Goal: Check status: Check status

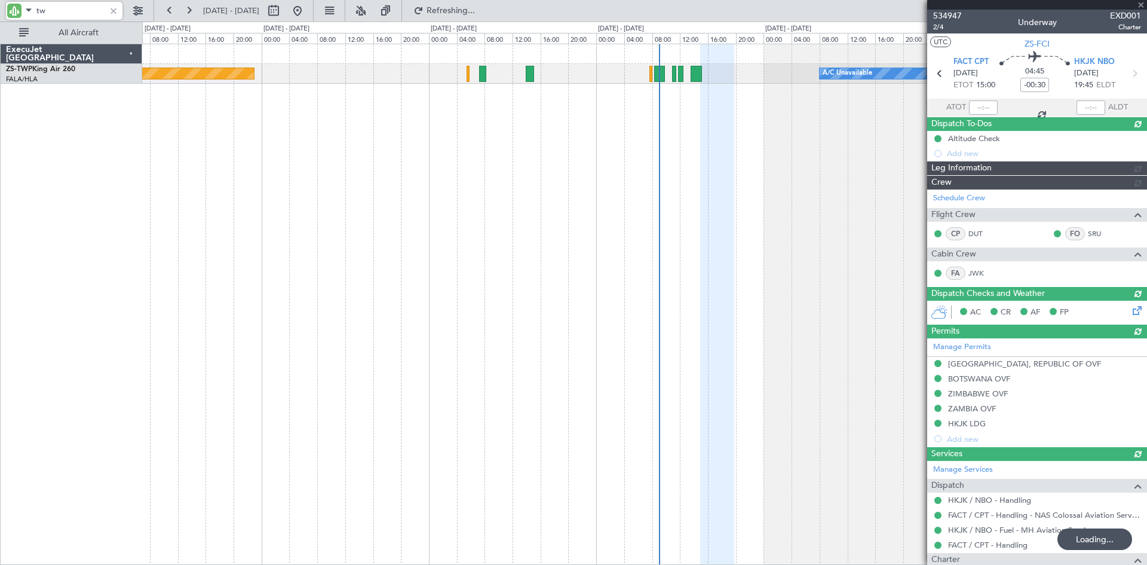
type input "t"
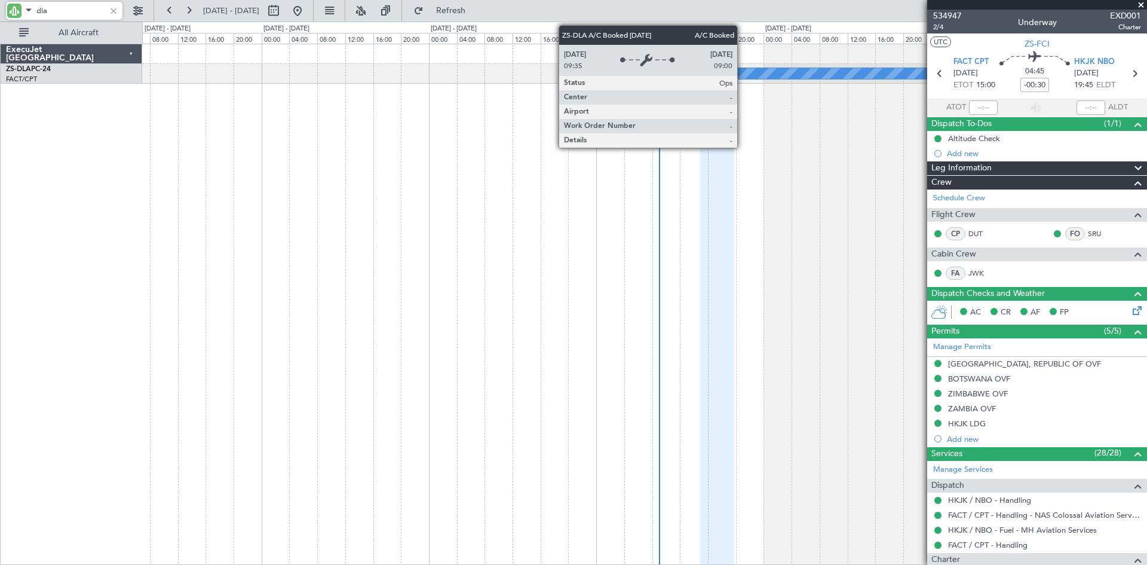
click at [743, 76] on div "A/C Booked" at bounding box center [828, 73] width 330 height 11
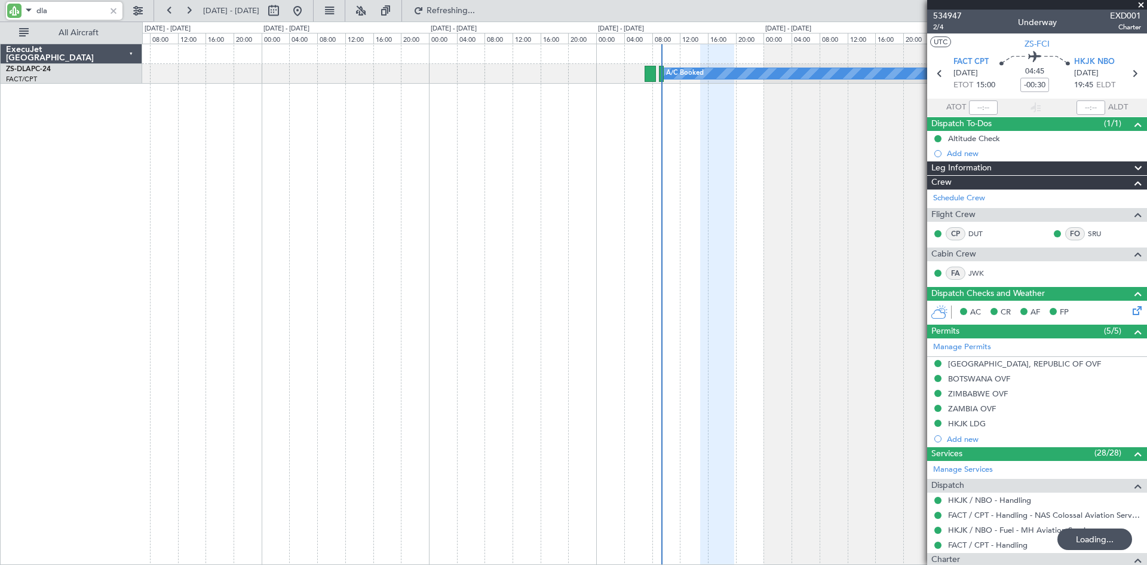
drag, startPoint x: 69, startPoint y: 8, endPoint x: 23, endPoint y: 8, distance: 45.4
click at [23, 8] on div "dla" at bounding box center [64, 11] width 117 height 18
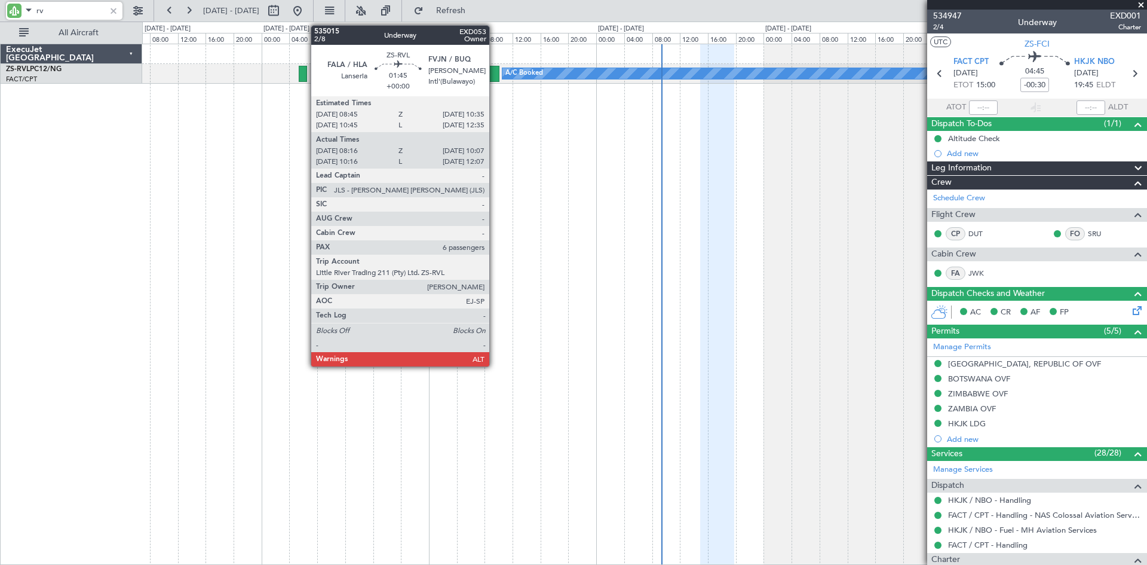
type input "r"
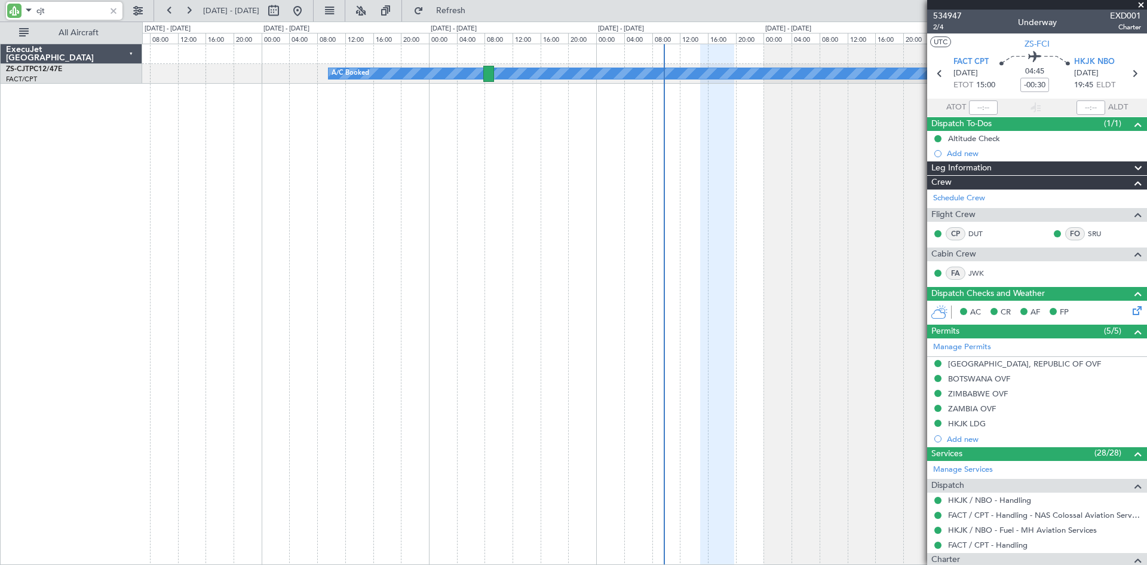
click at [59, 11] on input "cjt" at bounding box center [70, 11] width 69 height 18
type input "c"
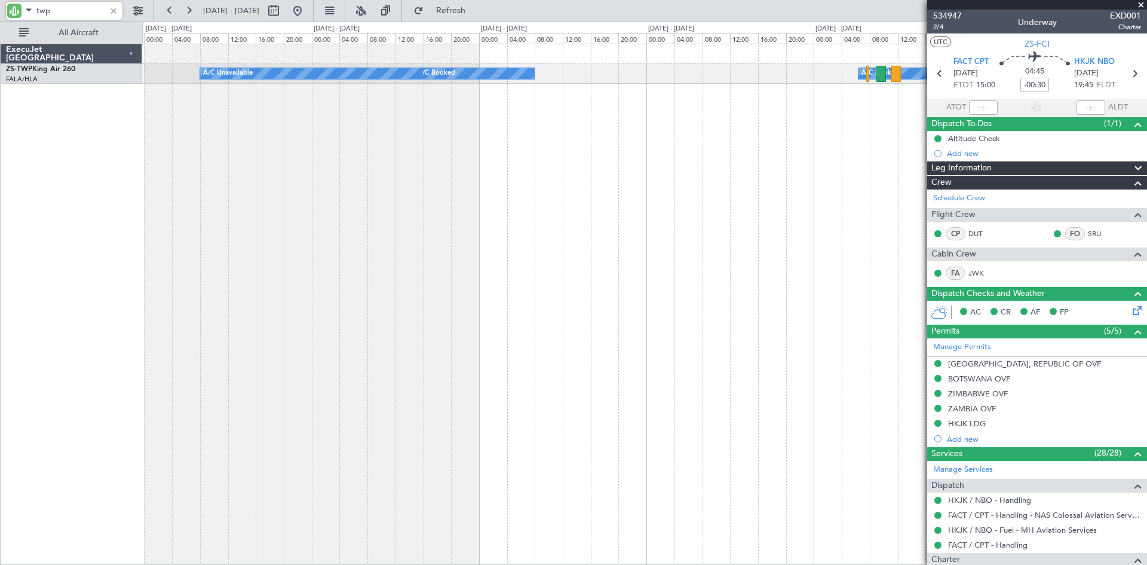
click at [186, 192] on div "A/C Booked A/C Booked A/C Unavailable A/C Booked A/C Booked" at bounding box center [644, 304] width 1005 height 521
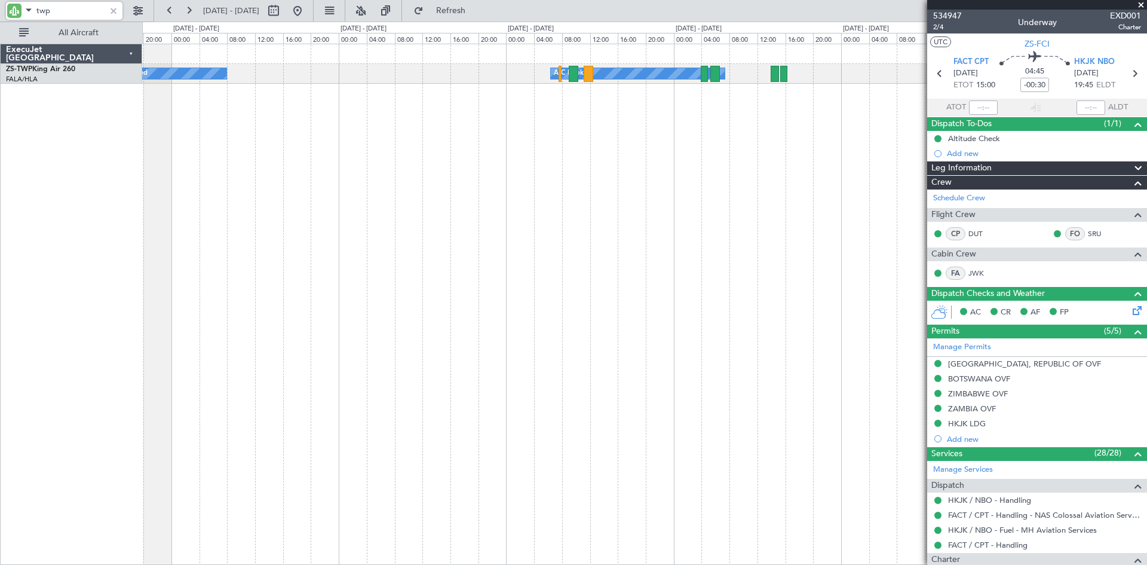
click at [416, 170] on div "A/C Booked A/C Booked A/C Booked A/C Booked A/C Unavailable" at bounding box center [644, 304] width 1005 height 521
click at [75, 13] on input "twp" at bounding box center [70, 11] width 69 height 18
type input "t"
type input "kat"
click at [283, 6] on button at bounding box center [273, 10] width 19 height 19
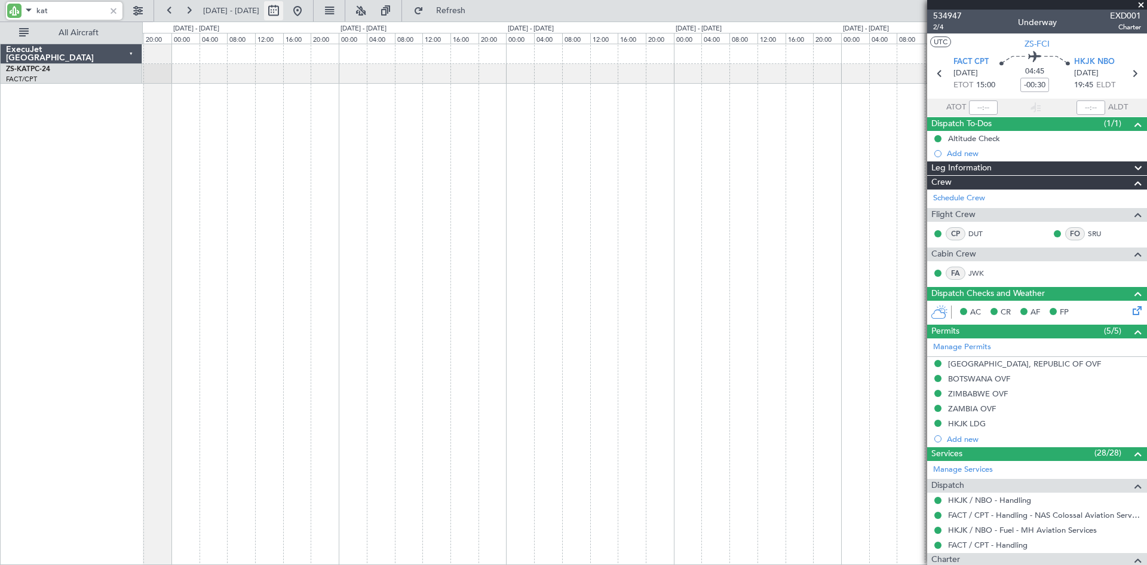
select select "8"
select select "2025"
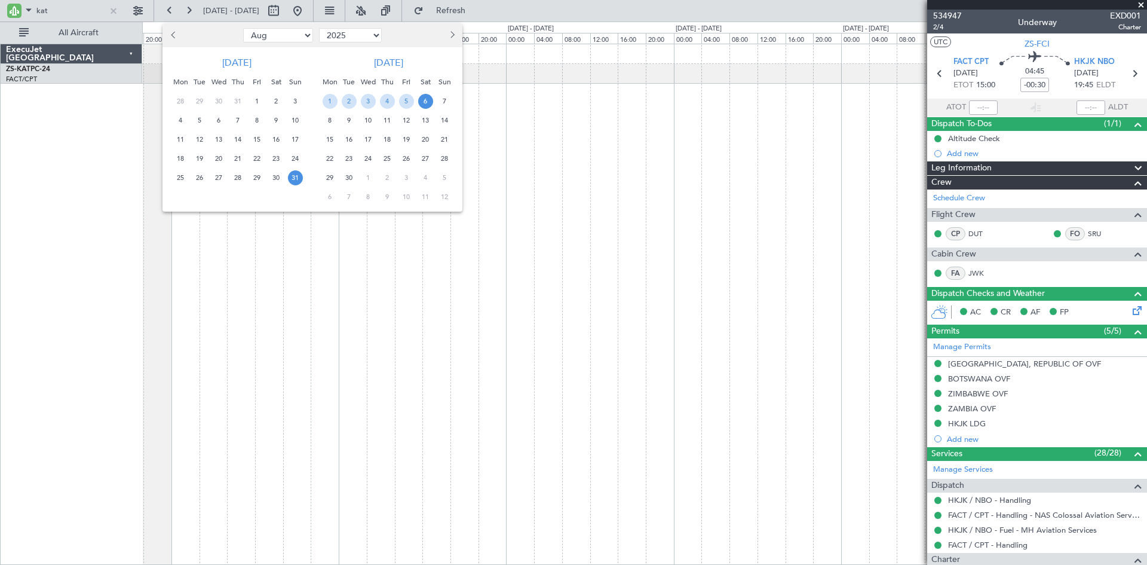
click at [388, 138] on span "18" at bounding box center [387, 139] width 15 height 15
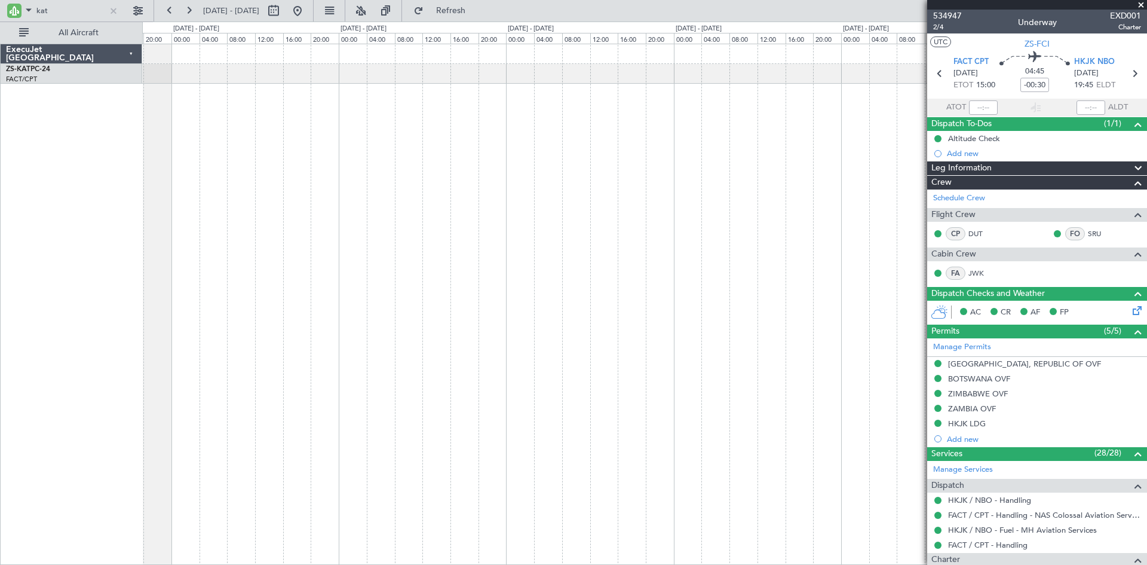
select select "9"
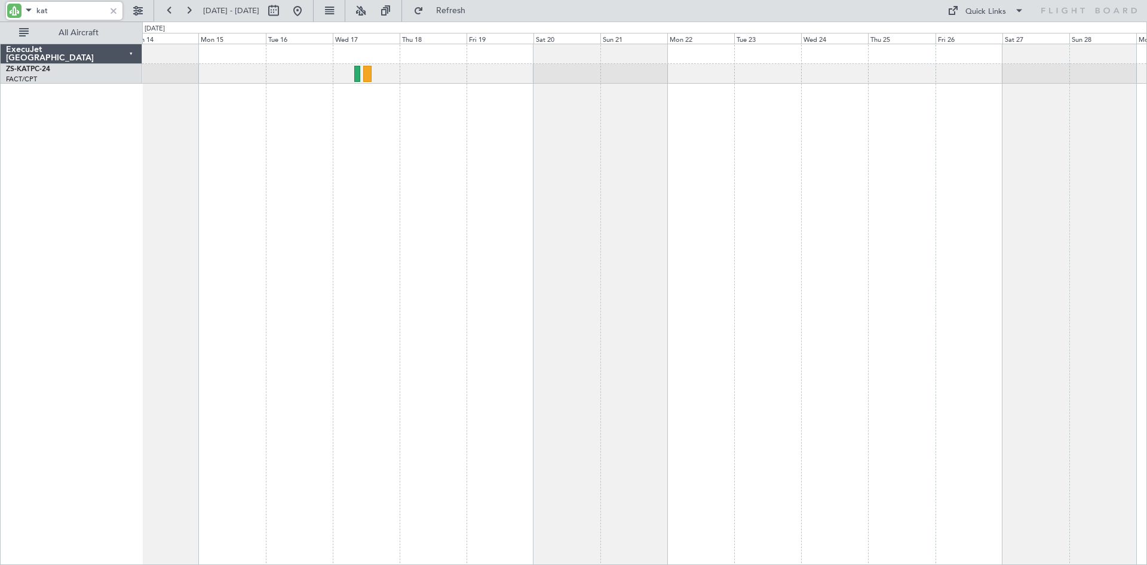
click at [72, 12] on input "kat" at bounding box center [70, 11] width 69 height 18
type input "k"
click at [76, 11] on input "ftg" at bounding box center [70, 11] width 69 height 18
type input "f"
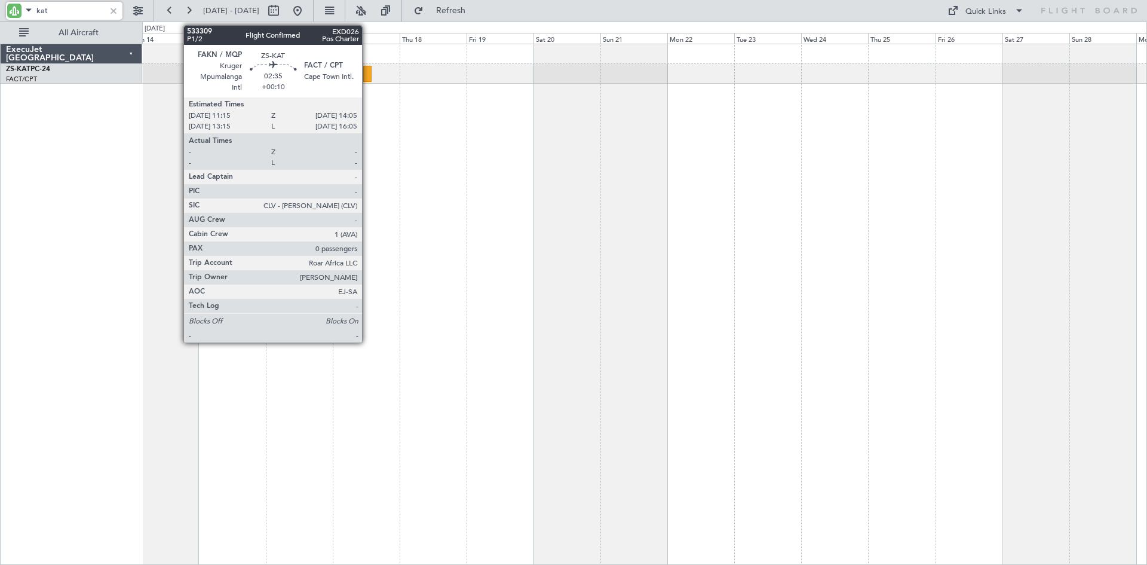
click at [367, 74] on div at bounding box center [367, 74] width 8 height 16
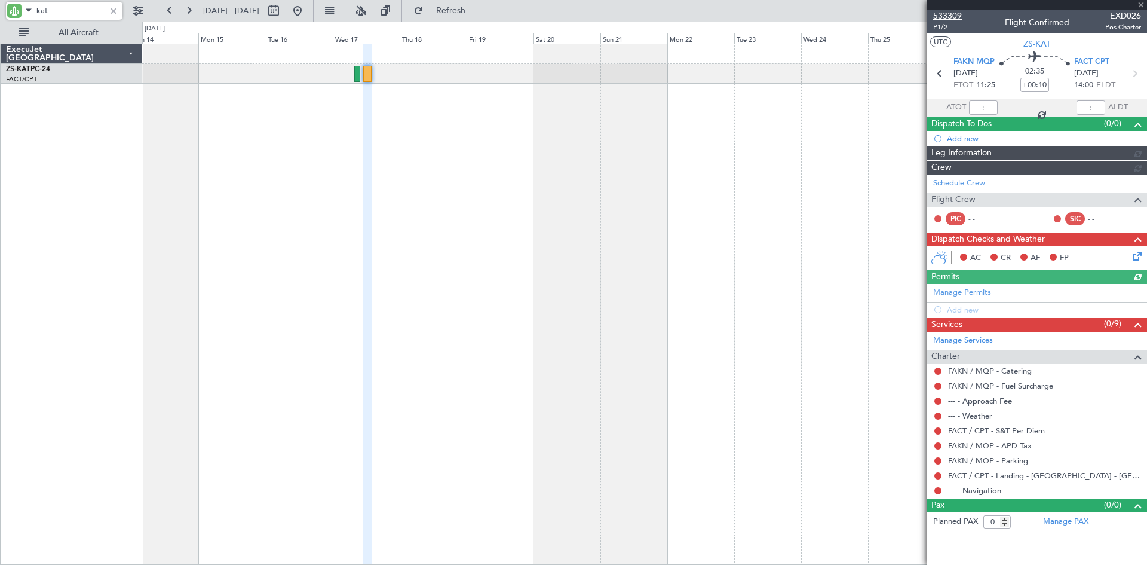
click at [940, 14] on span "533309" at bounding box center [947, 16] width 29 height 13
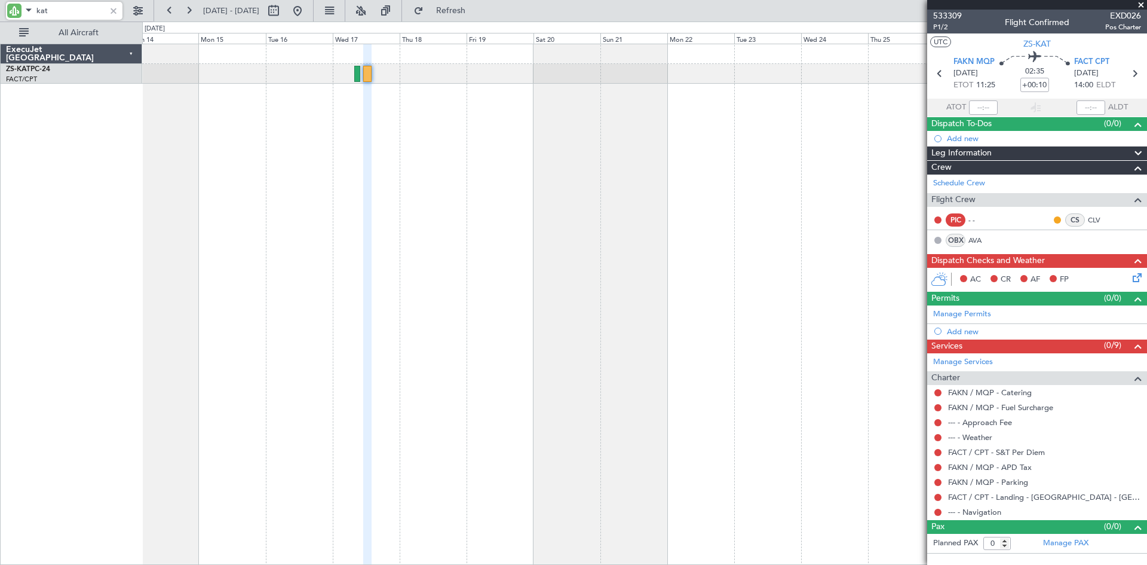
click at [75, 14] on input "kat" at bounding box center [70, 11] width 69 height 18
type input "k"
click at [307, 8] on button at bounding box center [297, 10] width 19 height 19
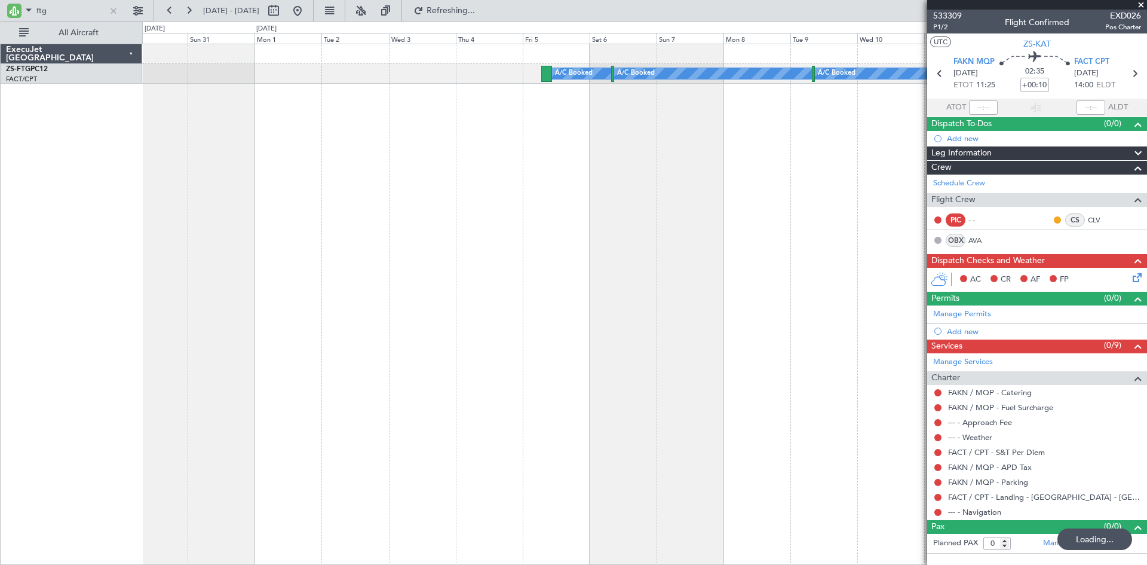
click at [195, 145] on div "A/C Booked A/C Booked A/C Booked A/C Booked A/C Booked" at bounding box center [644, 304] width 1005 height 521
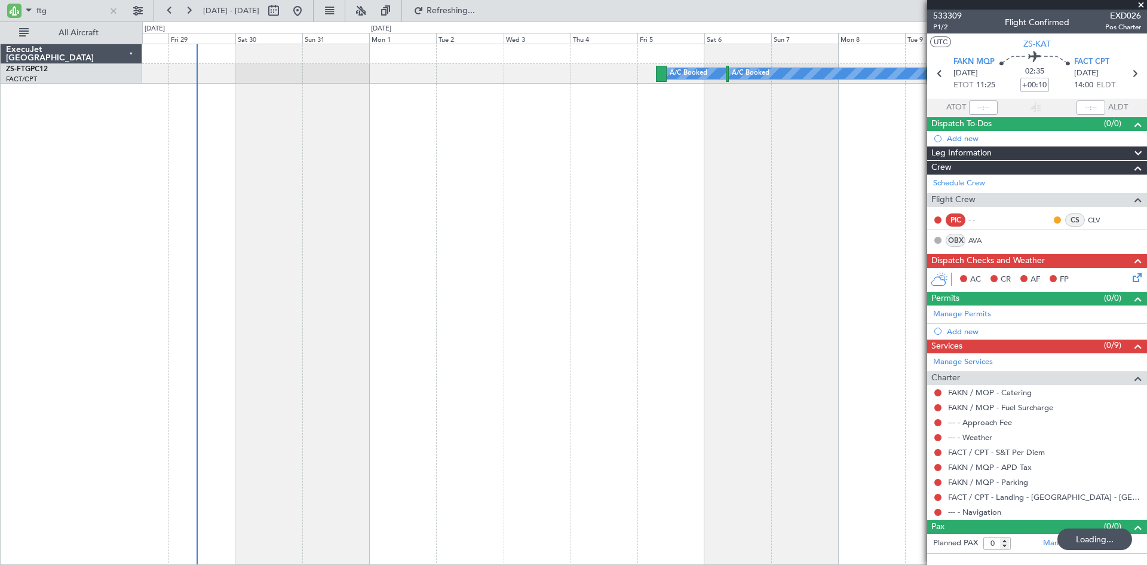
click at [693, 158] on div "A/C Booked A/C Booked A/C Booked A/C Booked A/C Booked" at bounding box center [644, 304] width 1005 height 521
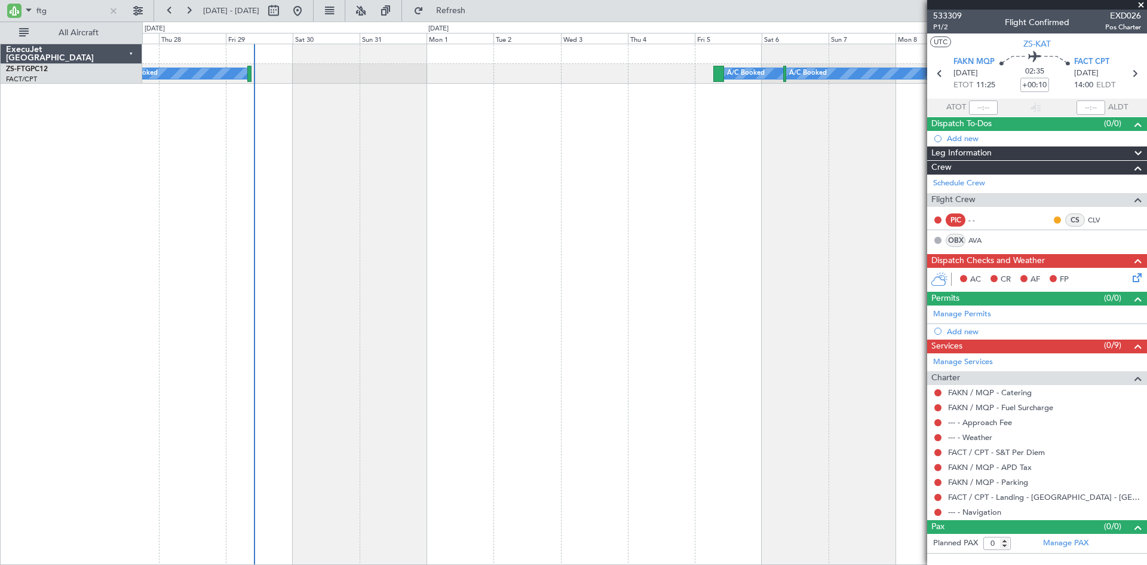
click at [282, 163] on div "A/C Booked A/C Booked A/C Booked A/C Booked A/C Booked A/C Booked" at bounding box center [644, 304] width 1005 height 521
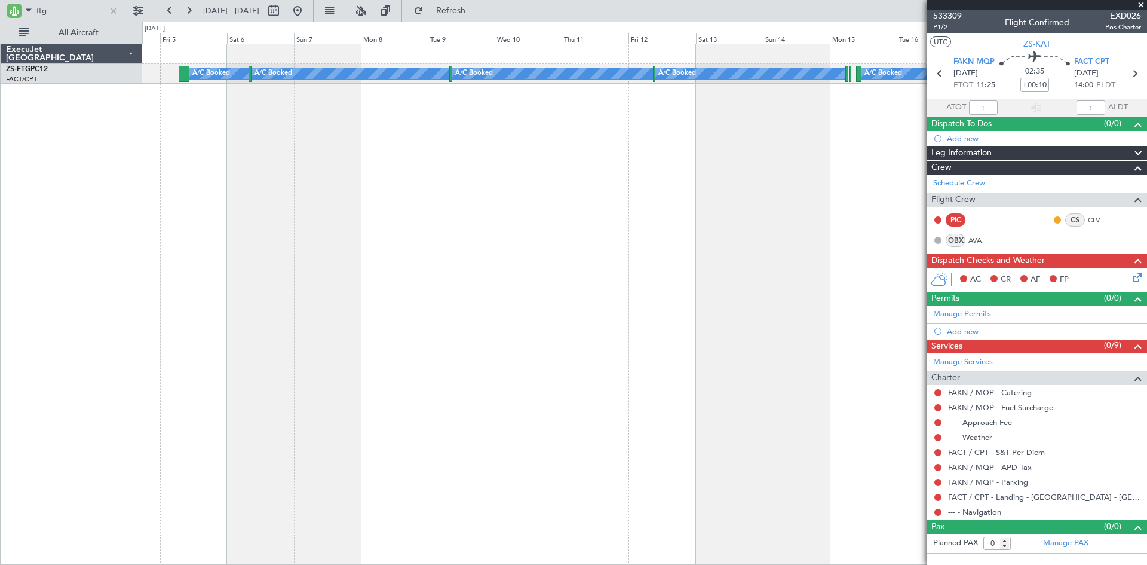
click at [354, 178] on div "A/C Booked A/C Booked A/C Booked A/C Booked A/C Booked" at bounding box center [644, 304] width 1005 height 521
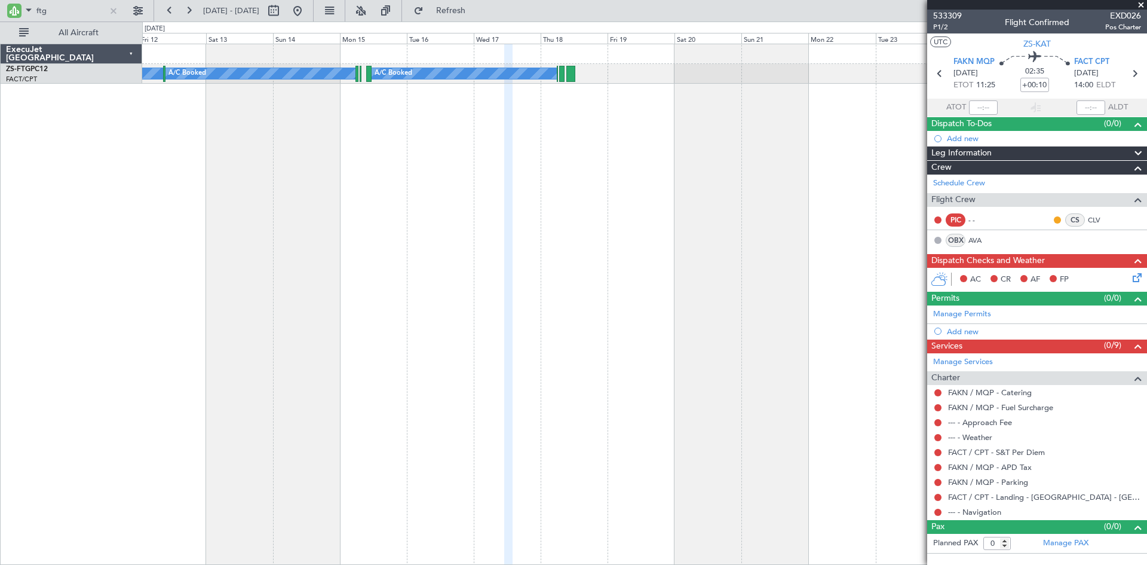
click at [360, 188] on div "A/C Booked A/C Booked A/C Booked A/C Booked" at bounding box center [644, 304] width 1005 height 521
drag, startPoint x: 59, startPoint y: 10, endPoint x: 68, endPoint y: 3, distance: 11.0
click at [62, 8] on input "ftg" at bounding box center [70, 11] width 69 height 18
type input "f"
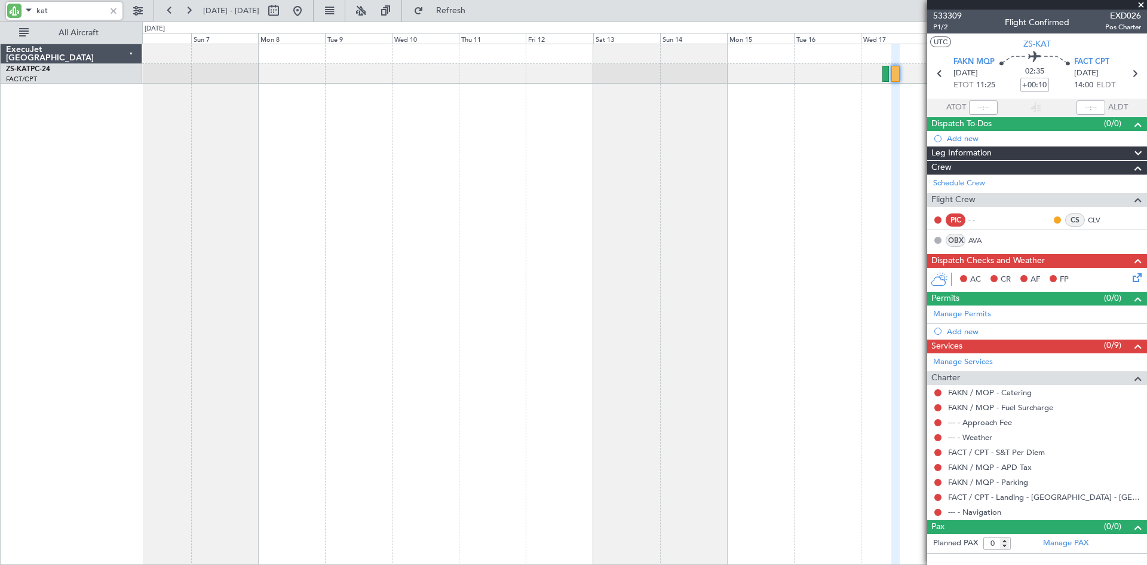
click at [695, 207] on div at bounding box center [644, 304] width 1005 height 521
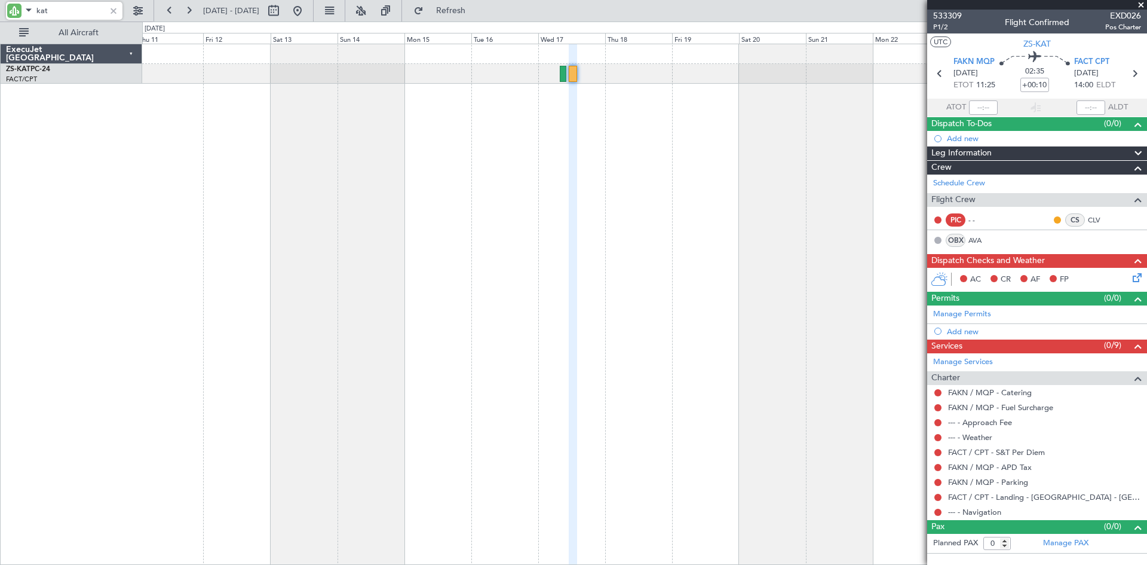
click at [375, 225] on div at bounding box center [644, 304] width 1005 height 521
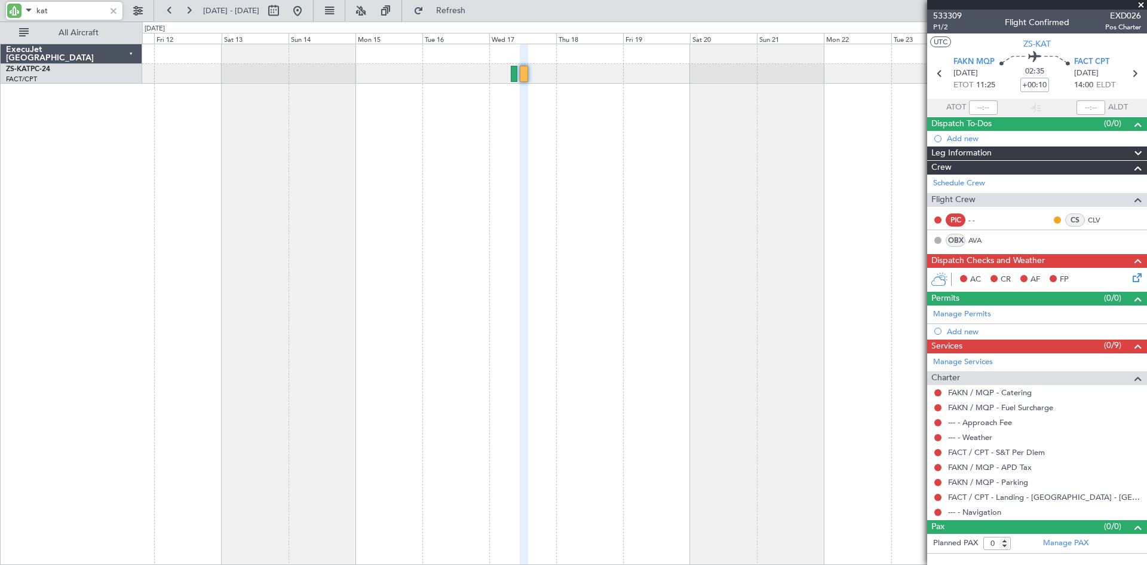
click at [528, 217] on div at bounding box center [644, 304] width 1005 height 521
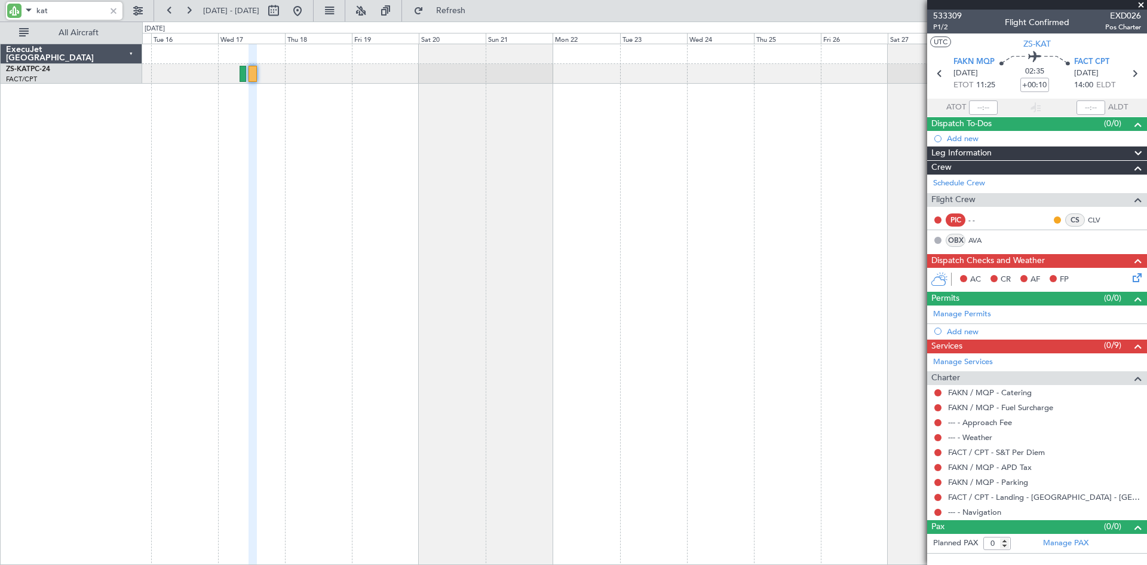
click at [301, 213] on div at bounding box center [644, 304] width 1005 height 521
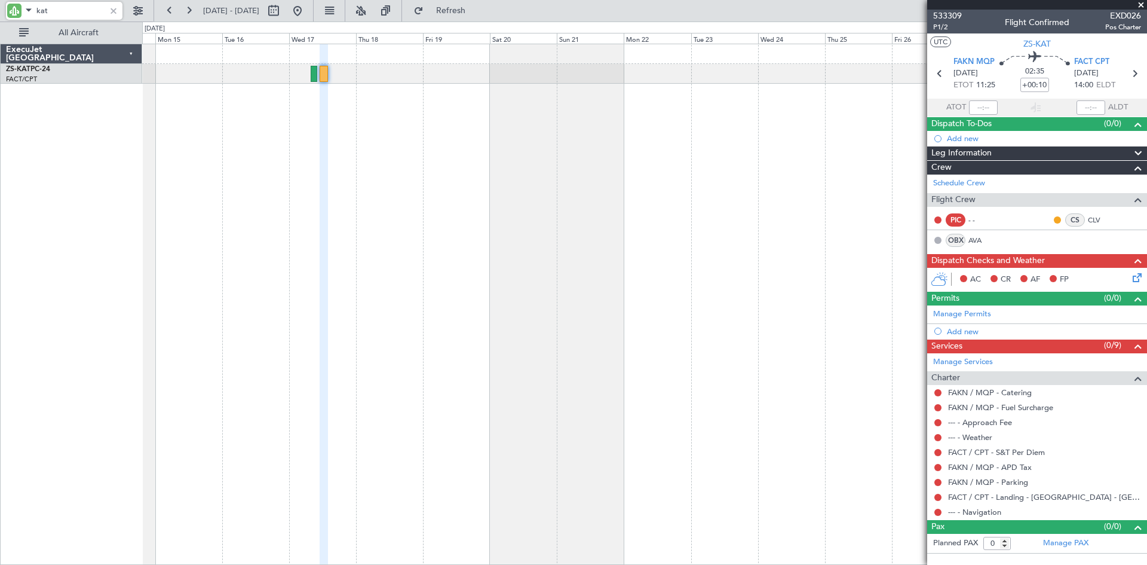
click at [369, 132] on div at bounding box center [644, 304] width 1005 height 521
click at [50, 11] on input "kat" at bounding box center [70, 11] width 69 height 18
type input "k"
type input "f"
type input "k"
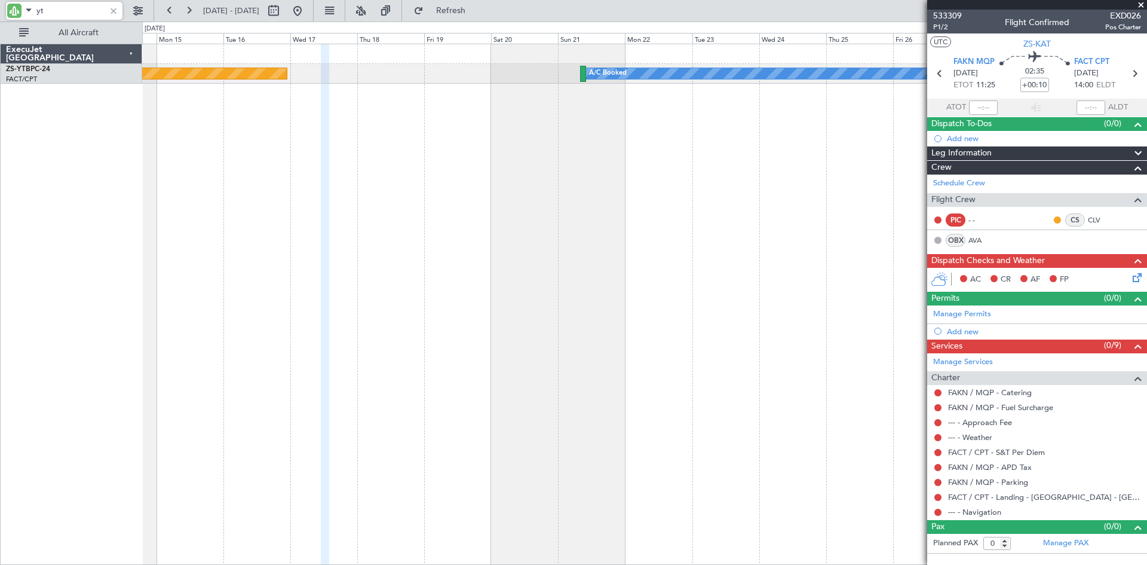
type input "y"
